Goal: Transaction & Acquisition: Purchase product/service

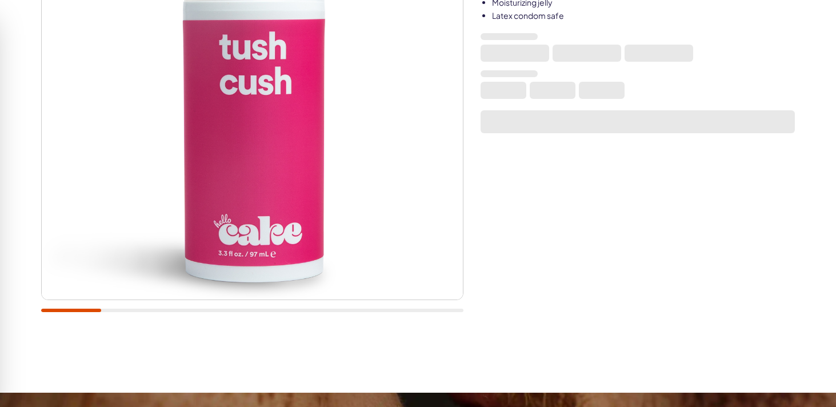
scroll to position [211, 0]
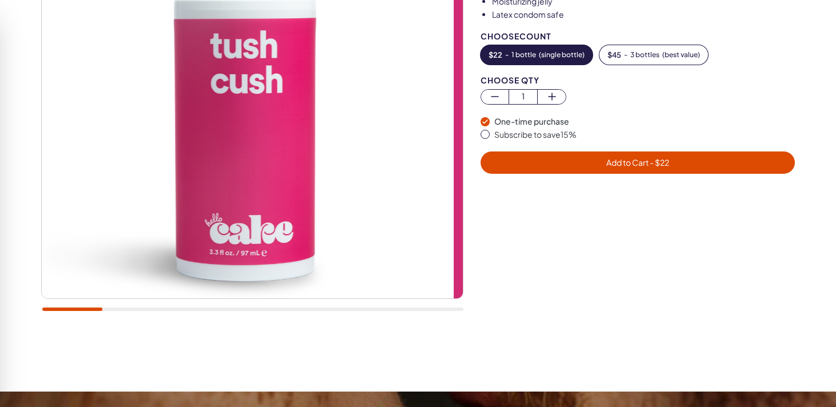
click at [129, 311] on div at bounding box center [252, 100] width 422 height 446
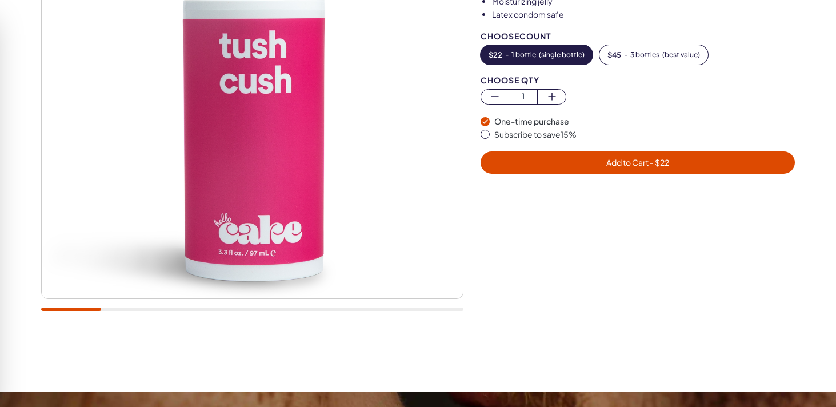
drag, startPoint x: 100, startPoint y: 308, endPoint x: 128, endPoint y: 310, distance: 28.0
click at [128, 310] on div at bounding box center [252, 100] width 422 height 446
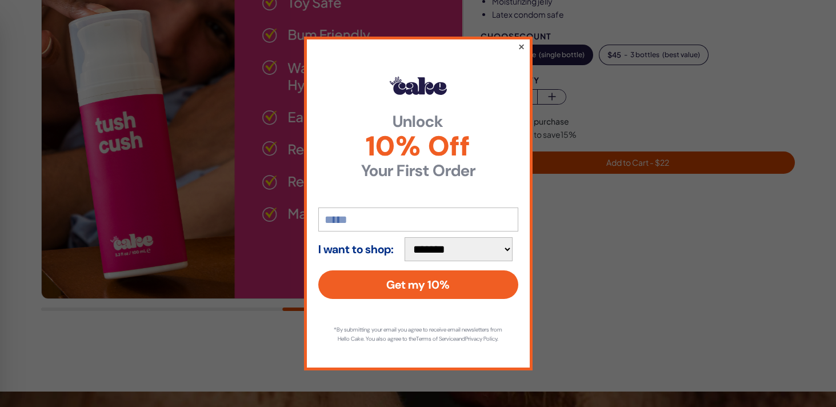
click at [521, 42] on button "×" at bounding box center [520, 46] width 7 height 14
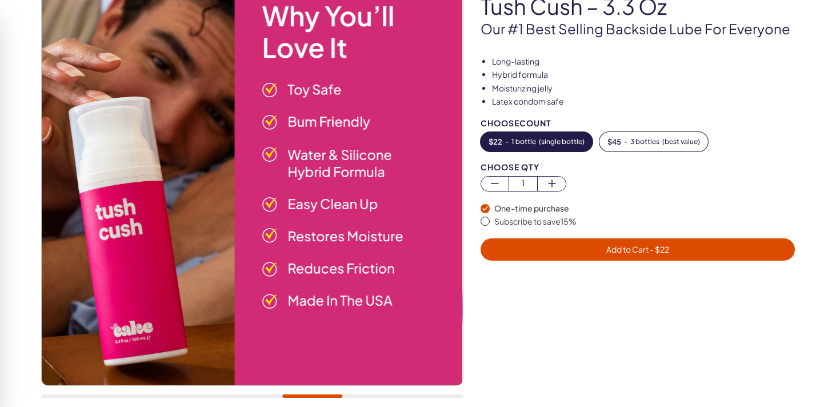
scroll to position [122, 0]
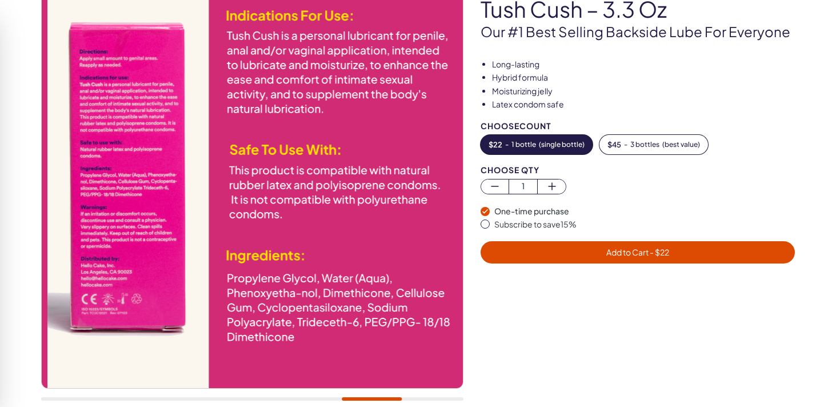
click at [395, 399] on div at bounding box center [372, 398] width 61 height 3
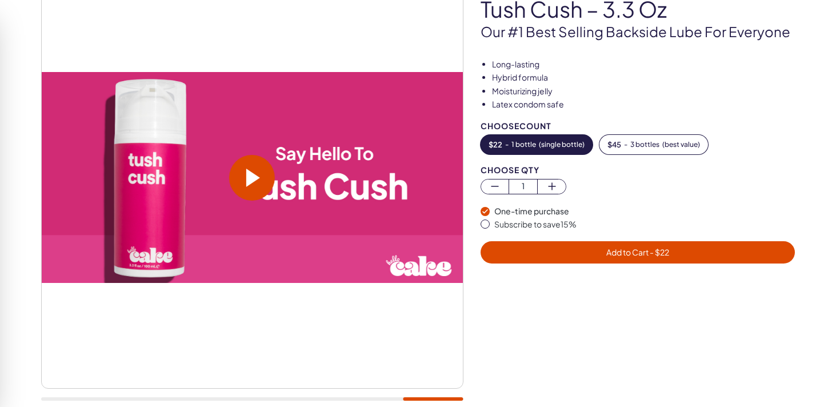
click at [358, 397] on div at bounding box center [252, 398] width 422 height 3
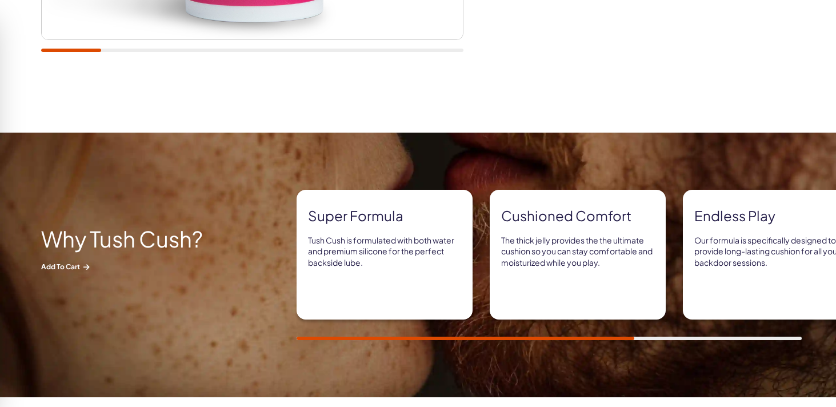
scroll to position [0, 0]
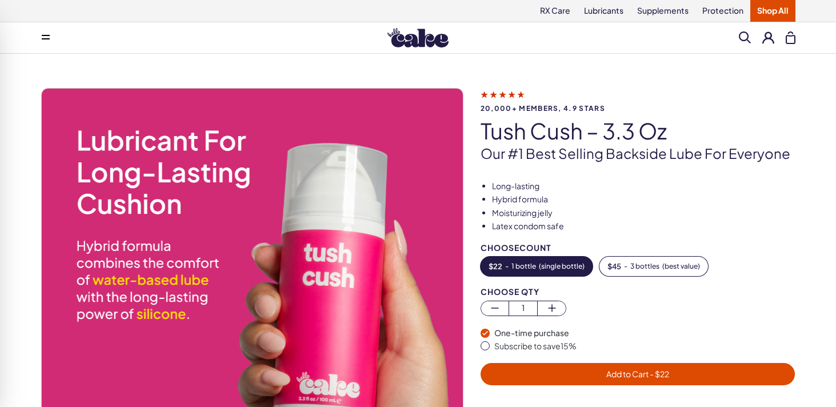
click at [45, 37] on span at bounding box center [46, 38] width 8 height 6
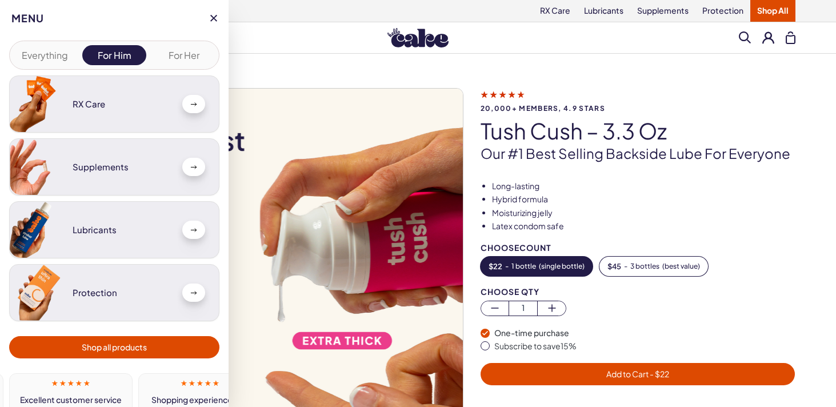
click at [120, 230] on h3 "Lubricants" at bounding box center [123, 230] width 101 height 10
